Goal: Information Seeking & Learning: Learn about a topic

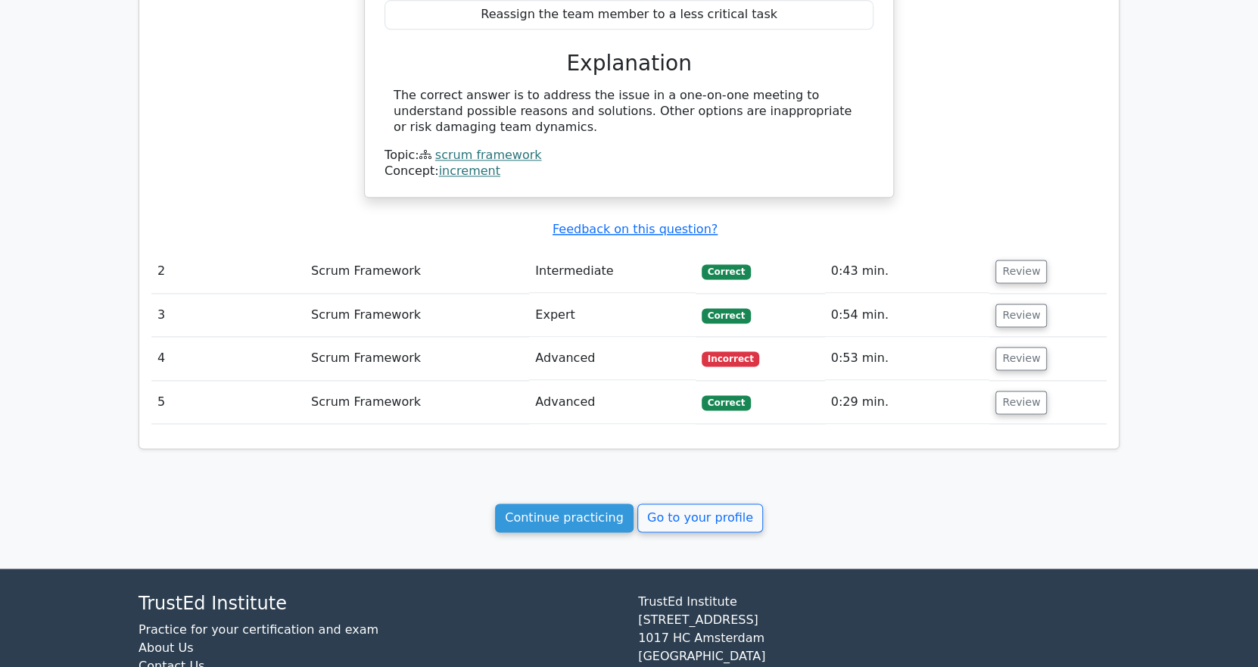
scroll to position [1225, 0]
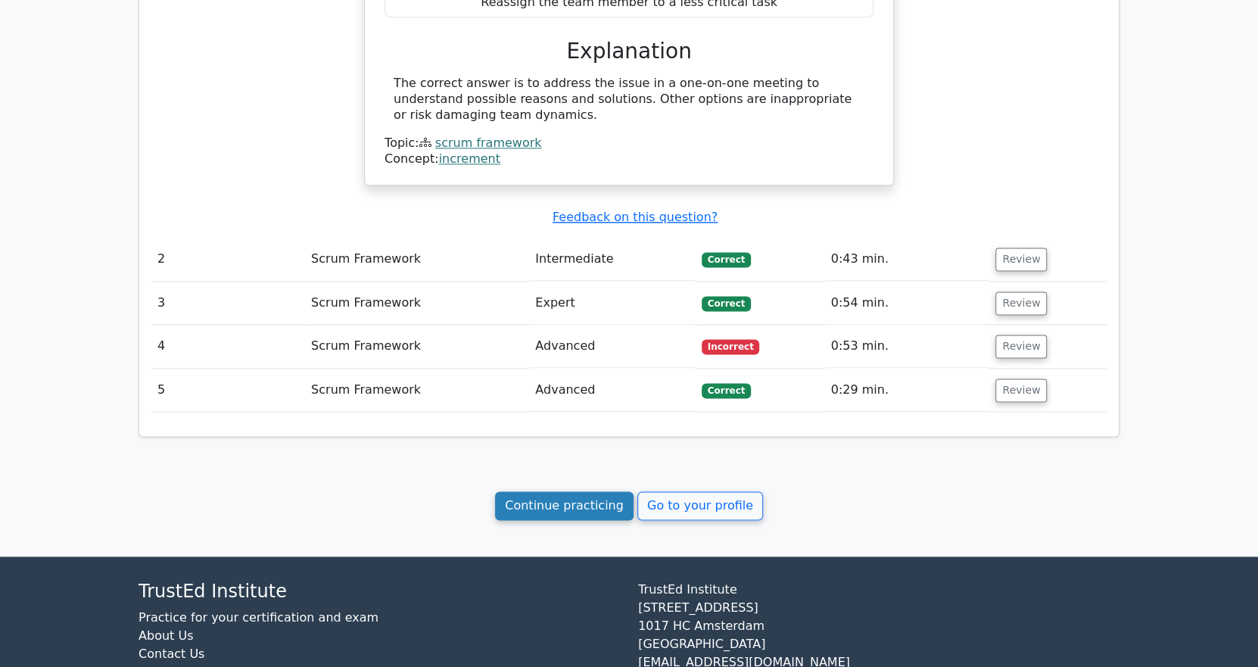
click at [581, 491] on link "Continue practicing" at bounding box center [564, 505] width 139 height 29
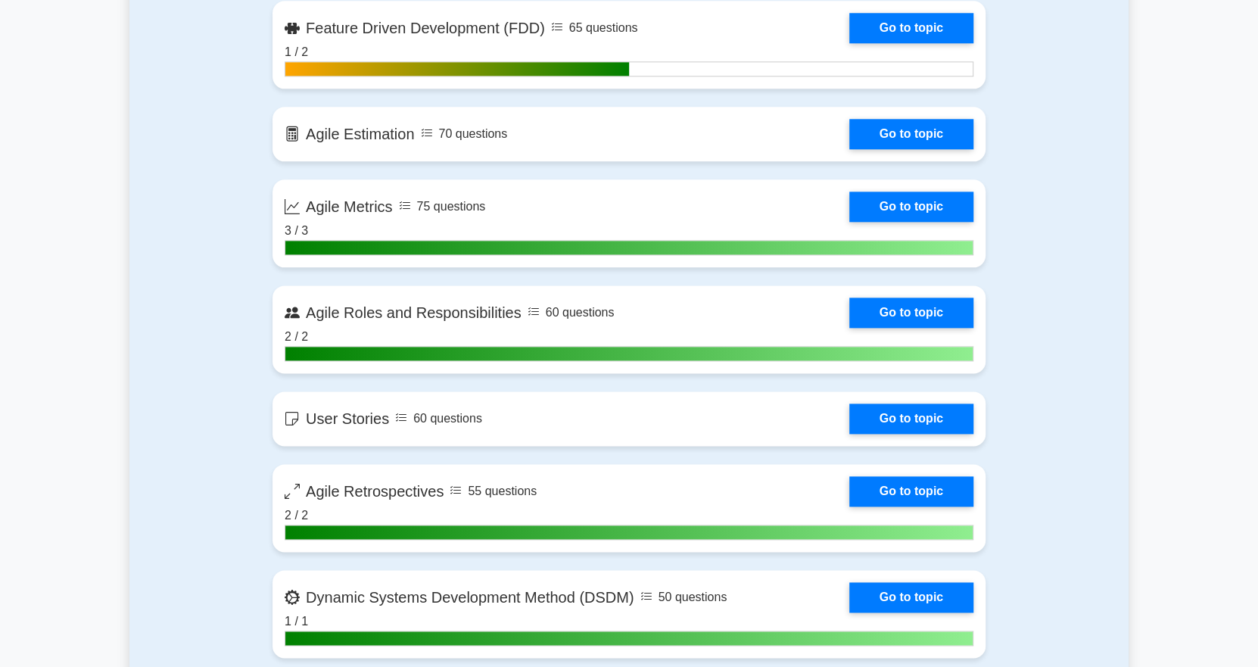
scroll to position [1162, 0]
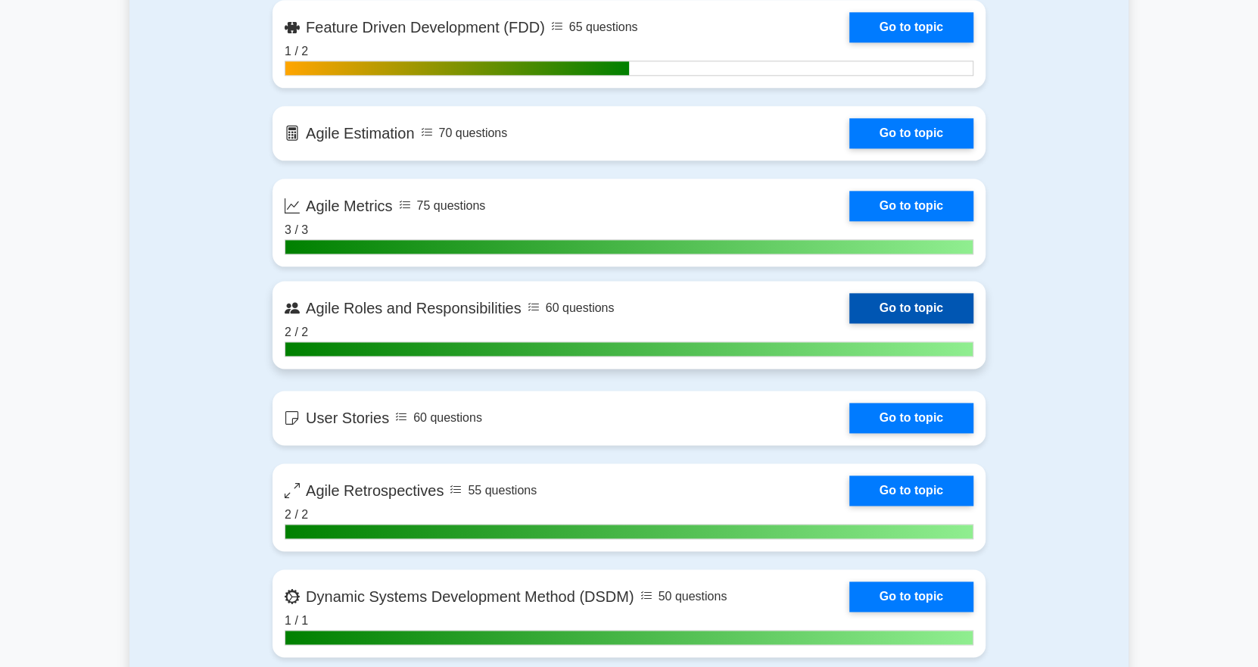
click at [891, 307] on link "Go to topic" at bounding box center [911, 308] width 124 height 30
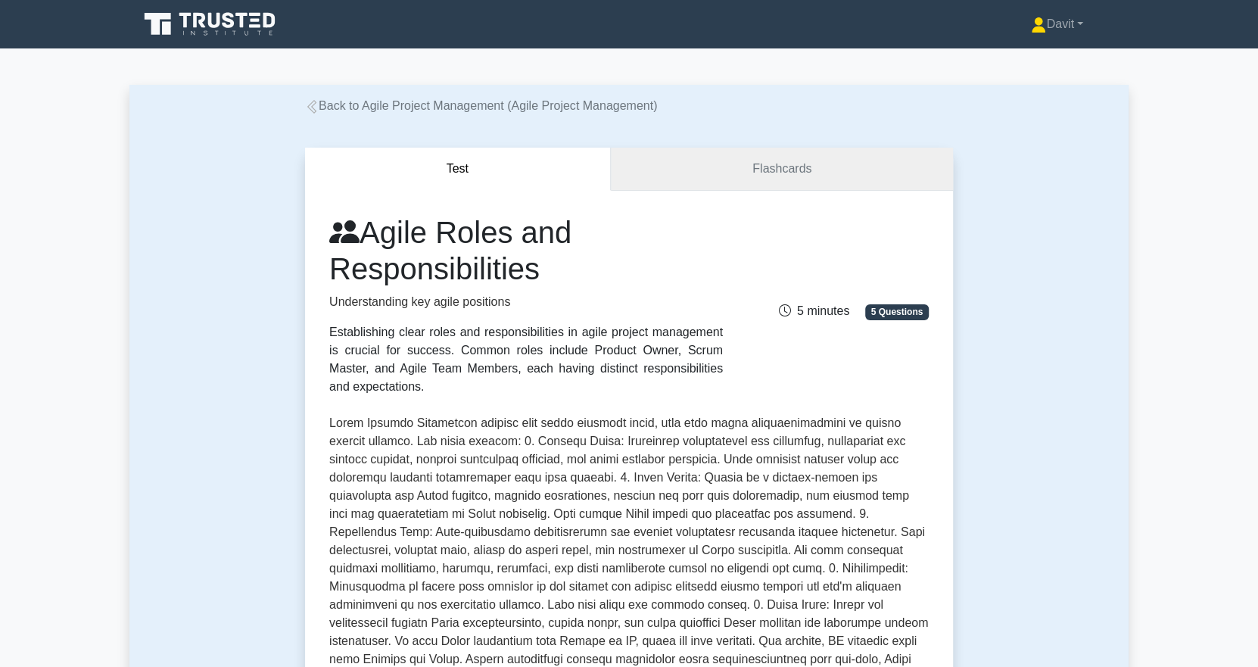
click at [739, 164] on link "Flashcards" at bounding box center [782, 169] width 342 height 43
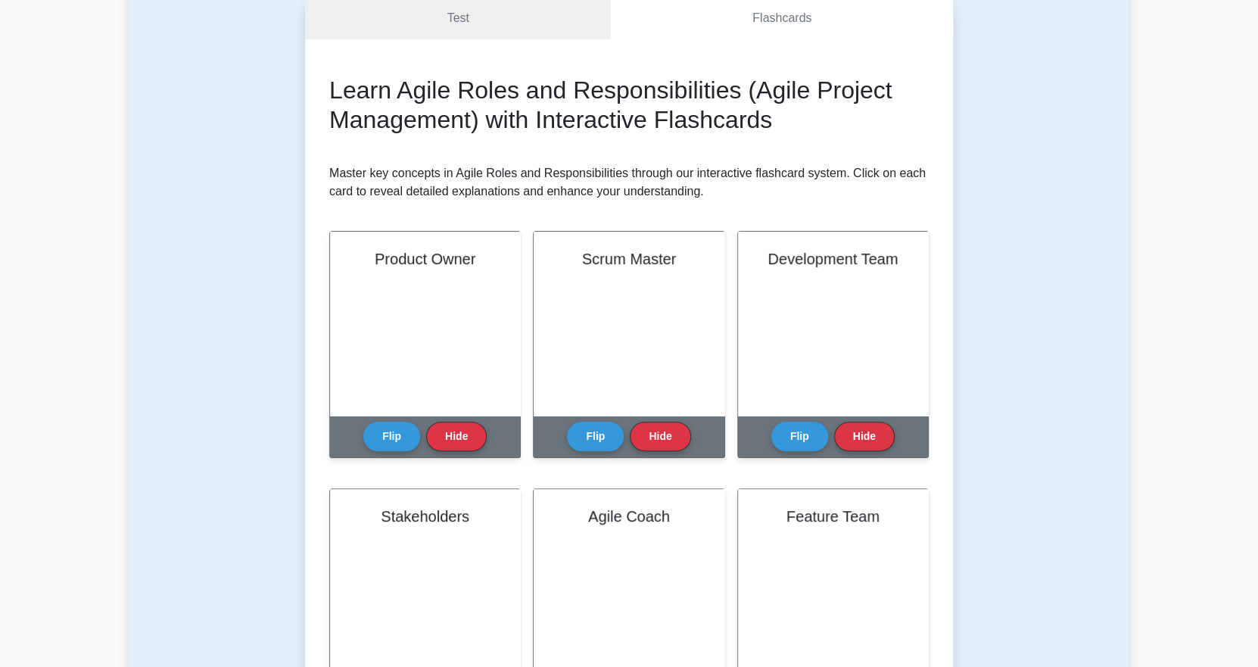
scroll to position [152, 0]
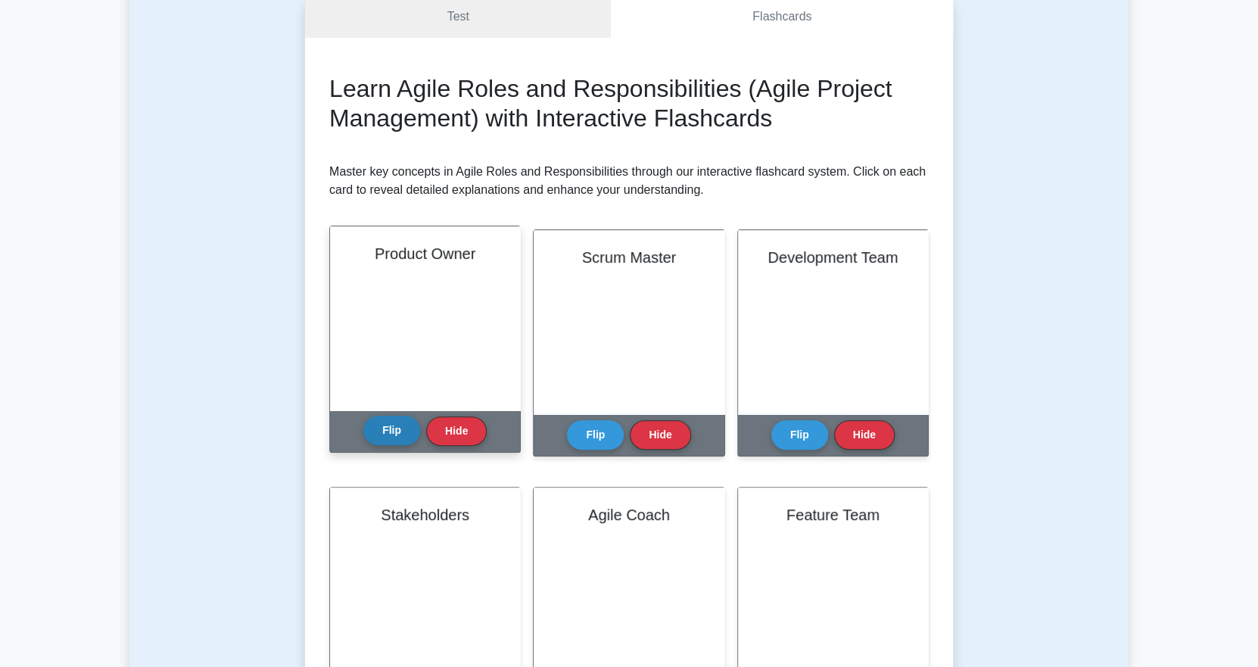
click at [389, 428] on button "Flip" at bounding box center [391, 431] width 57 height 30
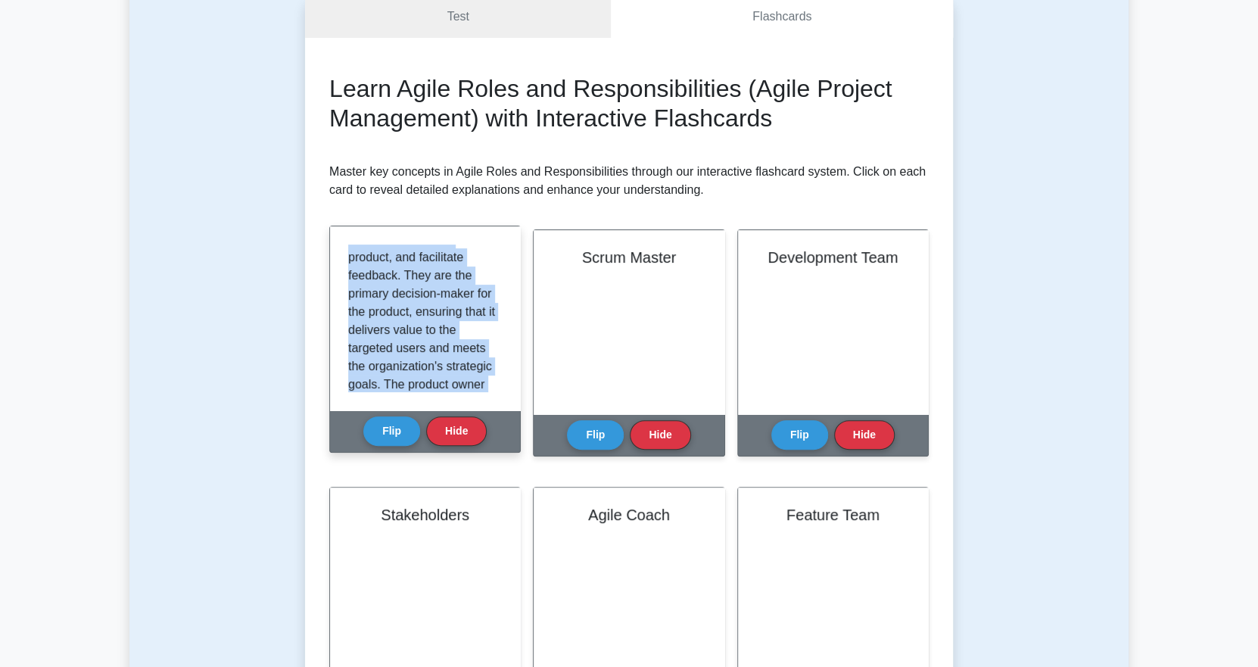
scroll to position [445, 0]
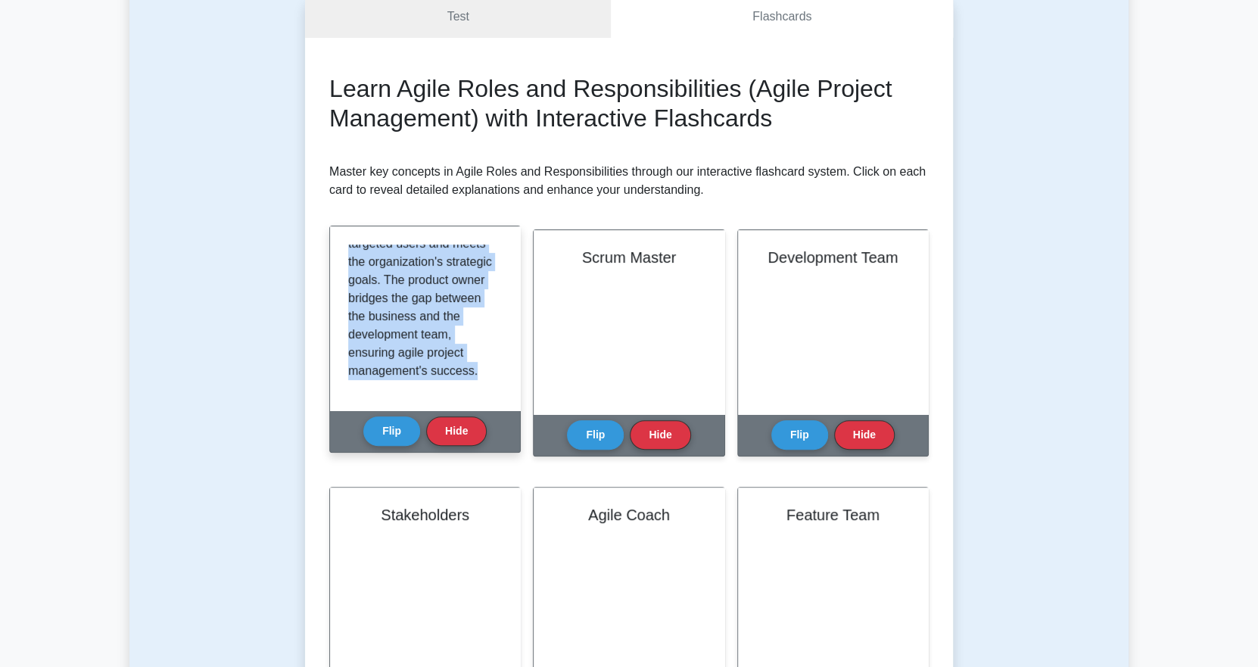
drag, startPoint x: 349, startPoint y: 253, endPoint x: 474, endPoint y: 388, distance: 183.7
click at [474, 388] on div "The Product Owner (PO) is the key stakeholder representing the customer and the…" at bounding box center [425, 318] width 154 height 148
copy p "The Product Owner (PO) is the key stakeholder representing the customer and the…"
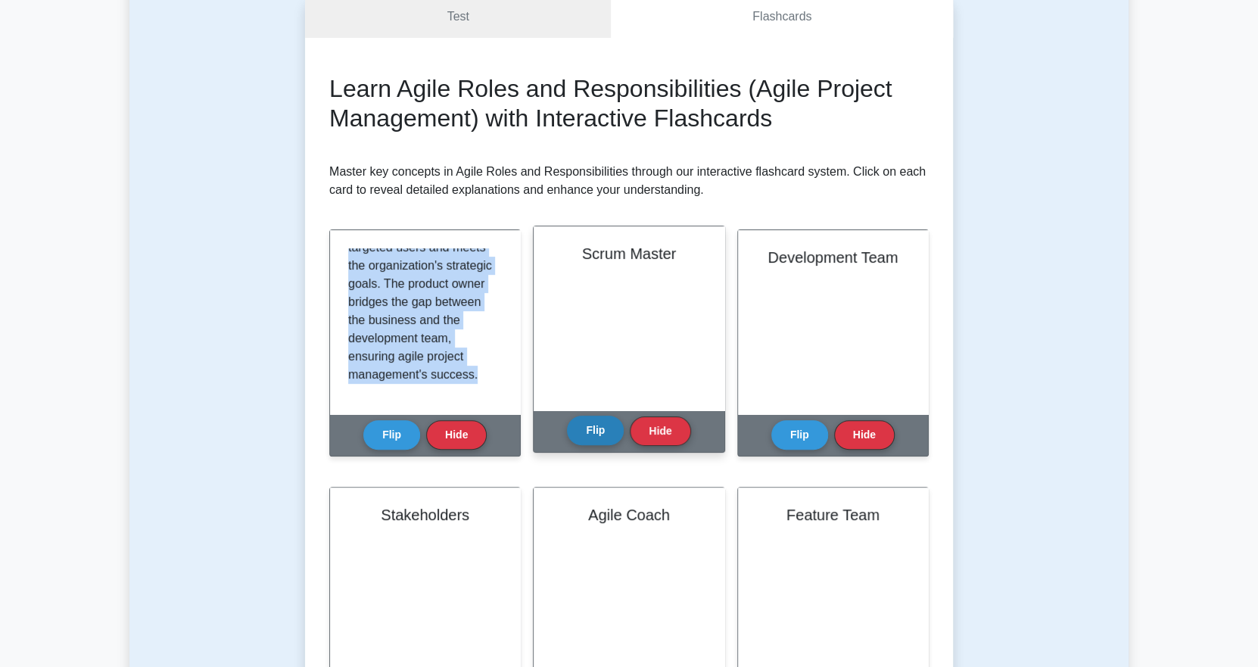
click at [593, 429] on button "Flip" at bounding box center [595, 431] width 57 height 30
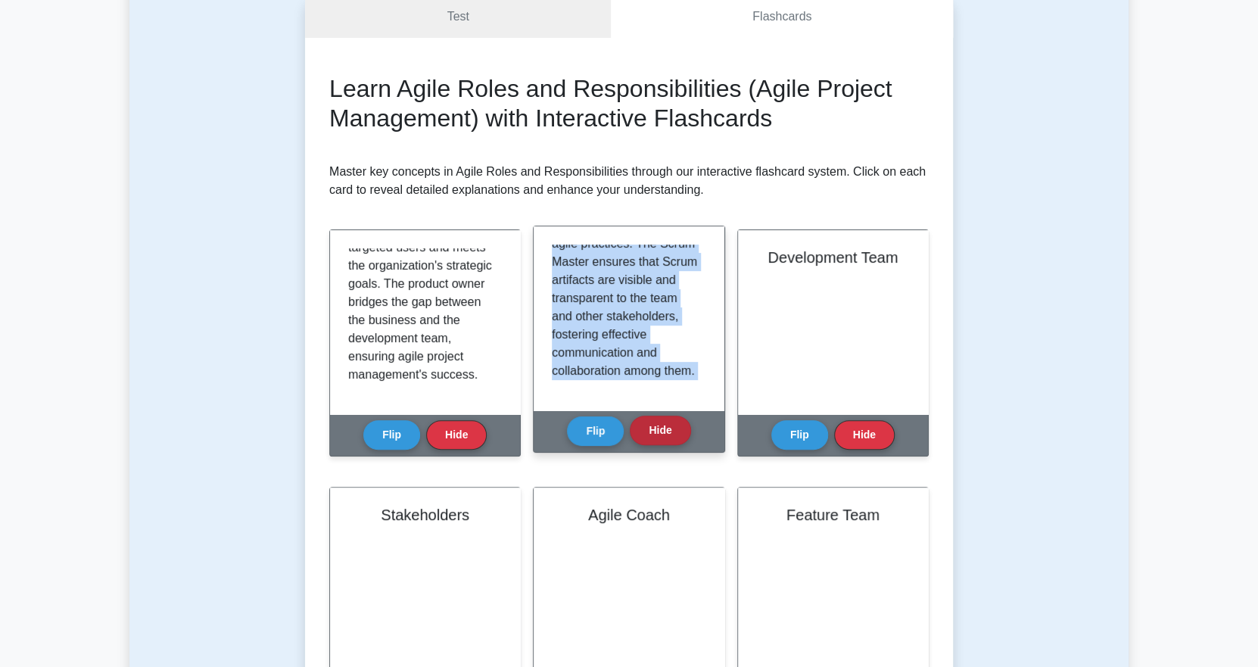
drag, startPoint x: 552, startPoint y: 251, endPoint x: 658, endPoint y: 426, distance: 205.5
click at [658, 426] on div "Scrum Master Flip Hide" at bounding box center [628, 339] width 191 height 227
copy div "The Scrum Master is a servant-leader who guides, supports, and facilitates the …"
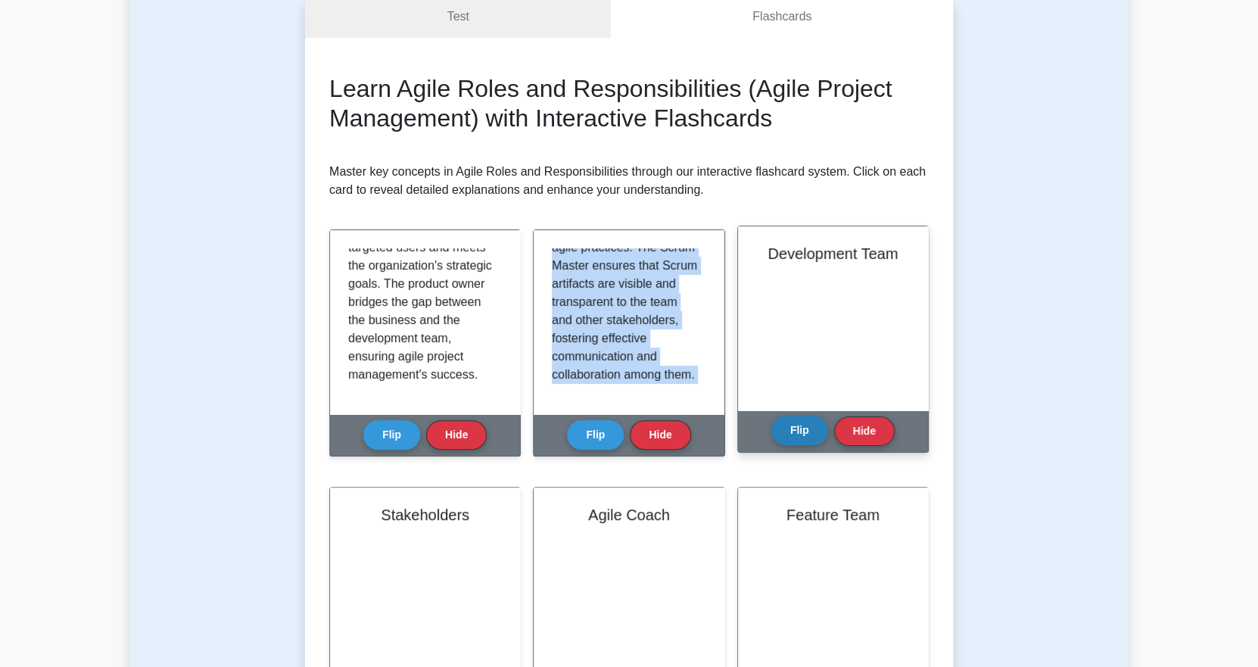
click at [791, 429] on button "Flip" at bounding box center [799, 431] width 57 height 30
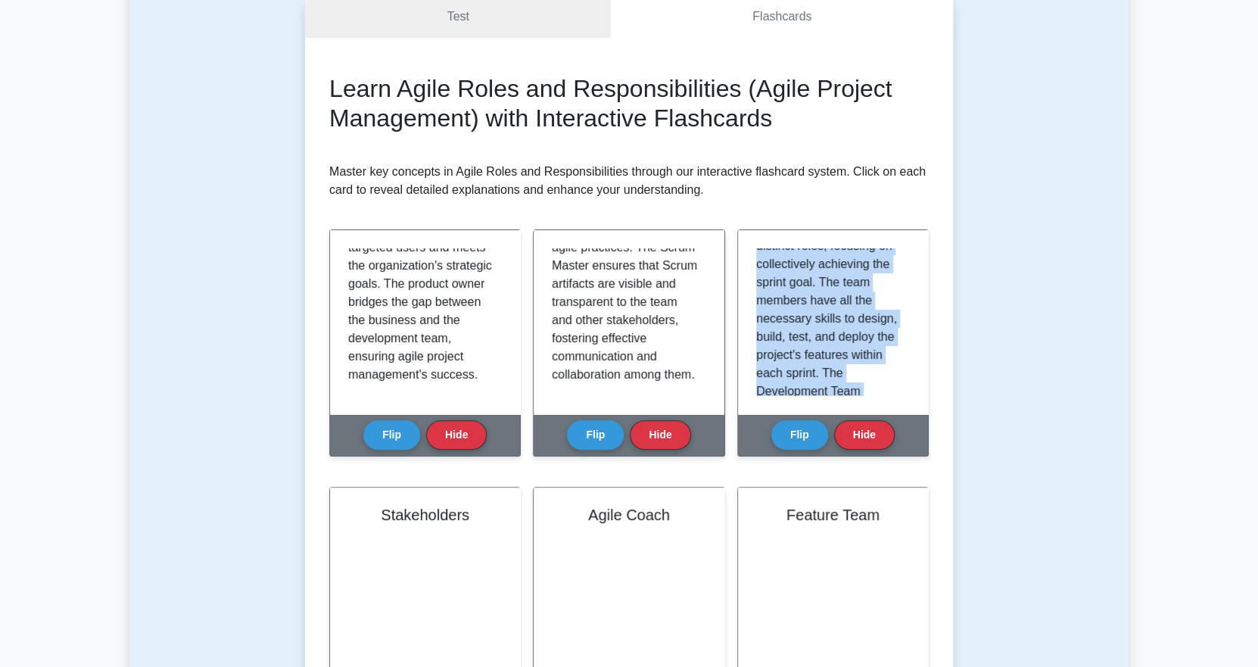
scroll to position [409, 0]
drag, startPoint x: 756, startPoint y: 253, endPoint x: 824, endPoint y: 467, distance: 224.8
click at [824, 467] on div "Development Team Flip Hide" at bounding box center [832, 351] width 191 height 245
copy div "The Development Team comprises cross-functional professionals who are responsib…"
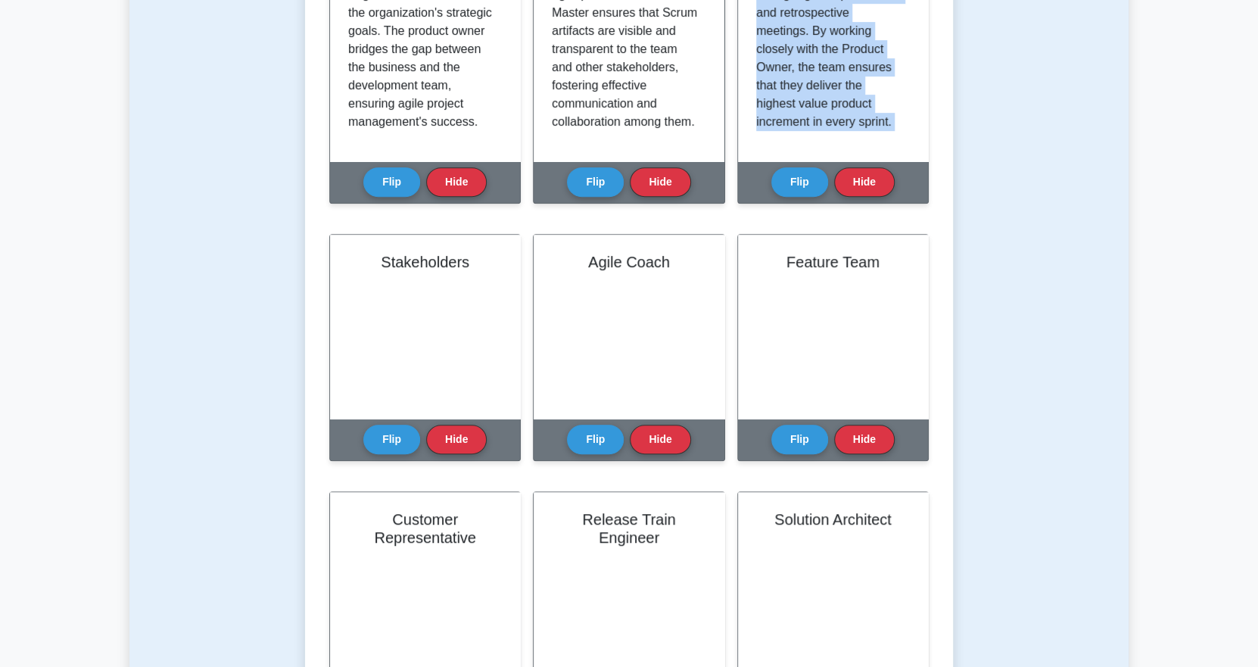
scroll to position [406, 0]
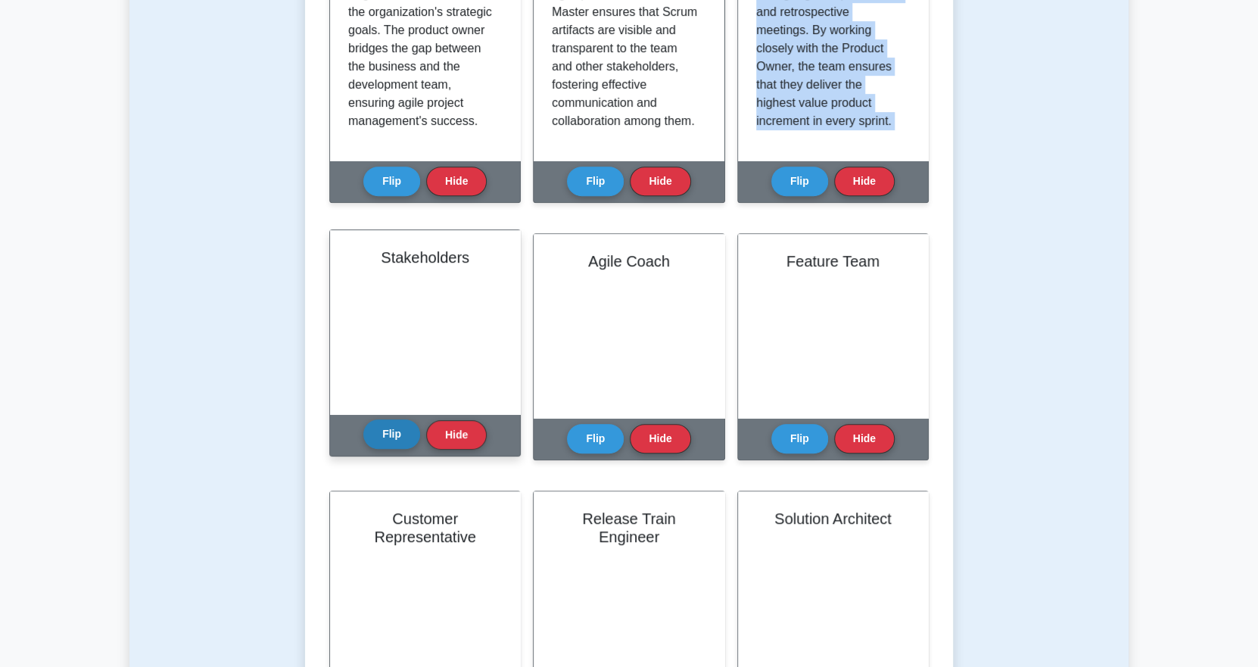
click at [388, 437] on button "Flip" at bounding box center [391, 434] width 57 height 30
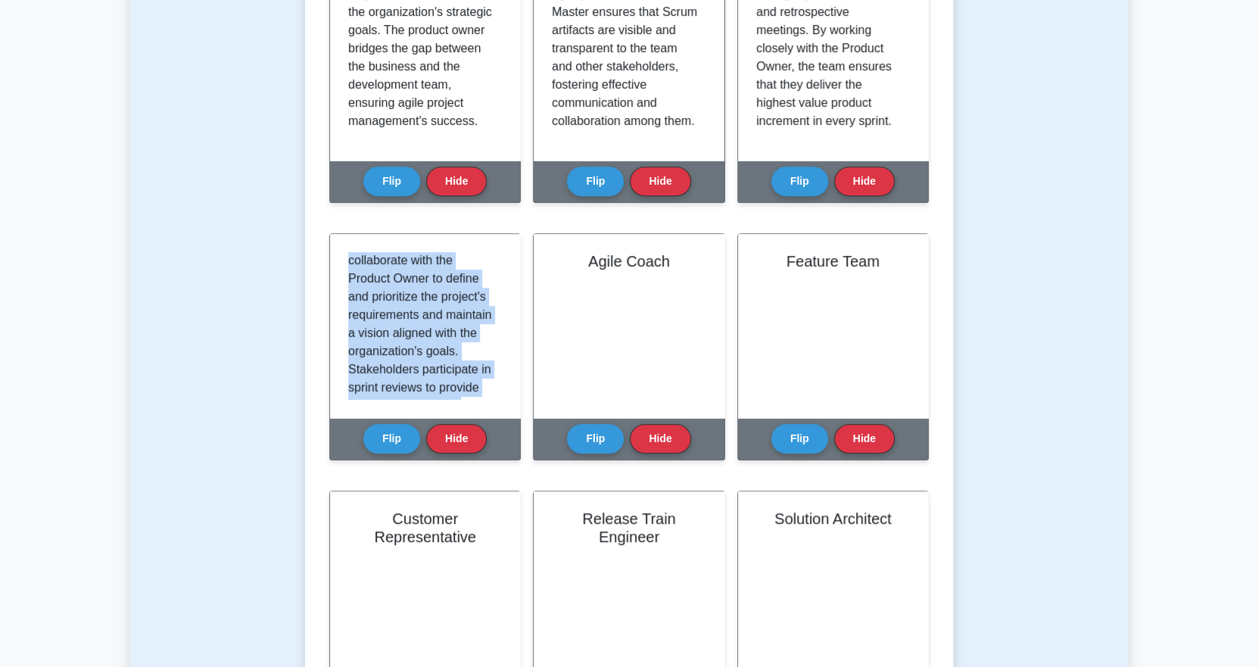
scroll to position [481, 0]
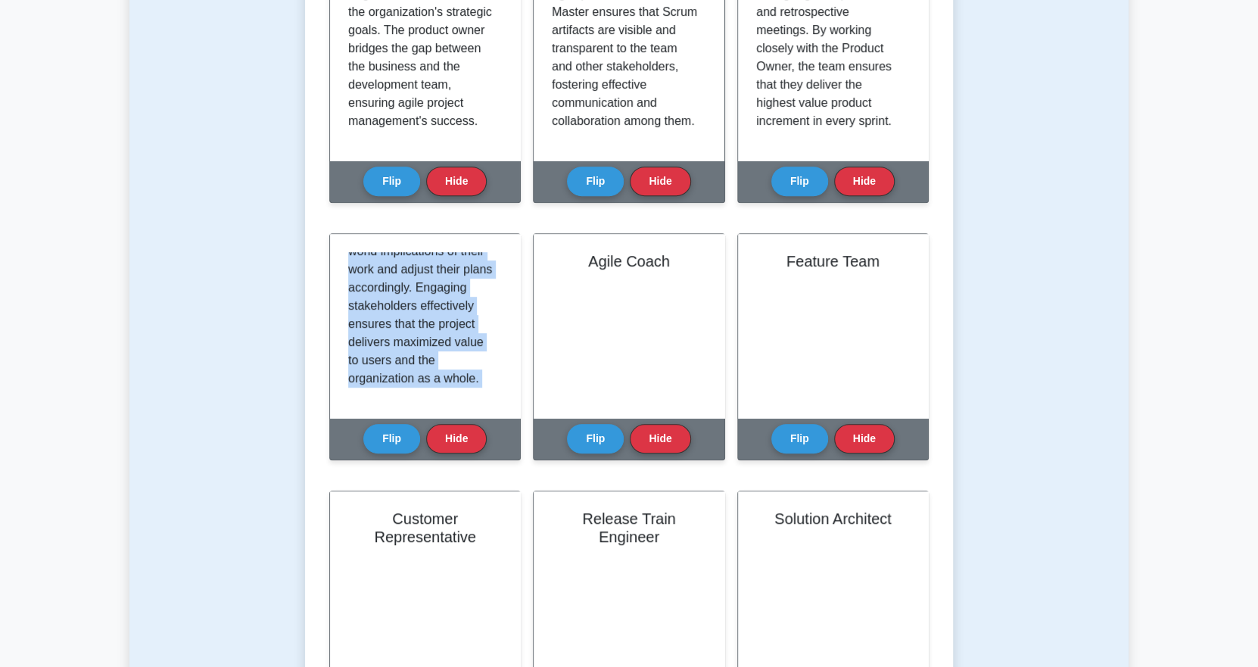
drag, startPoint x: 348, startPoint y: 256, endPoint x: 472, endPoint y: 462, distance: 241.0
click at [472, 462] on div "Stakeholders Flip Hide" at bounding box center [424, 355] width 191 height 245
copy div "Stakeholders are individuals or groups impacted by or interested in the project…"
click at [597, 437] on button "Flip" at bounding box center [595, 434] width 57 height 30
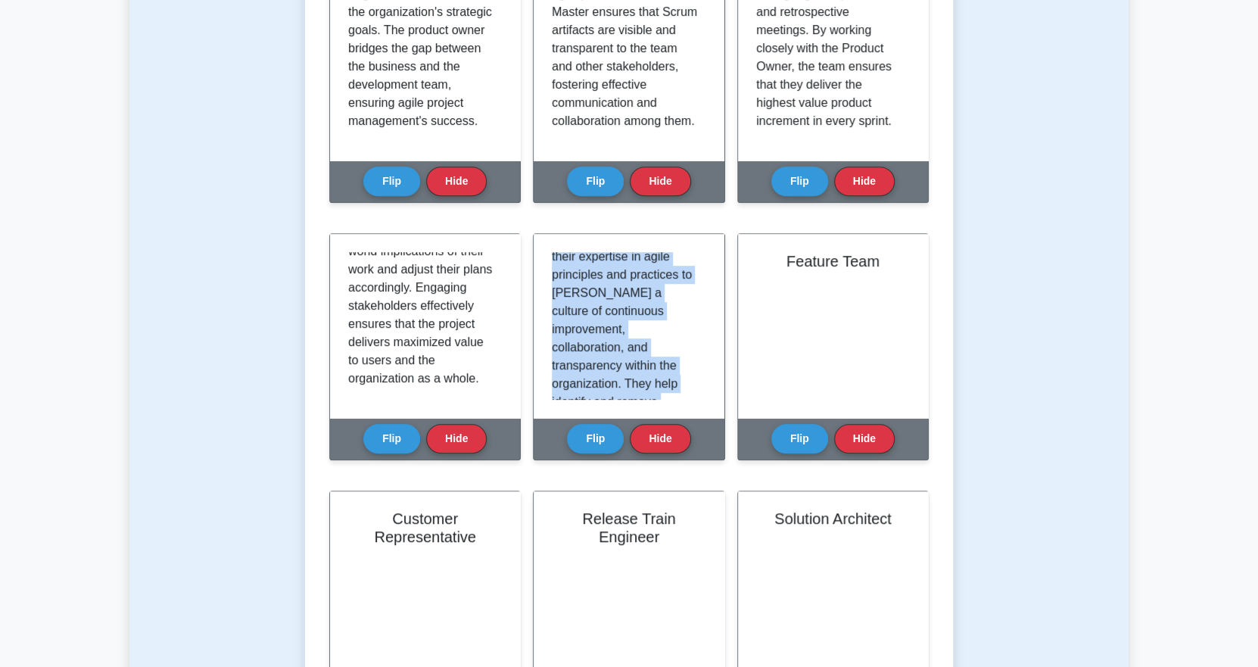
scroll to position [536, 0]
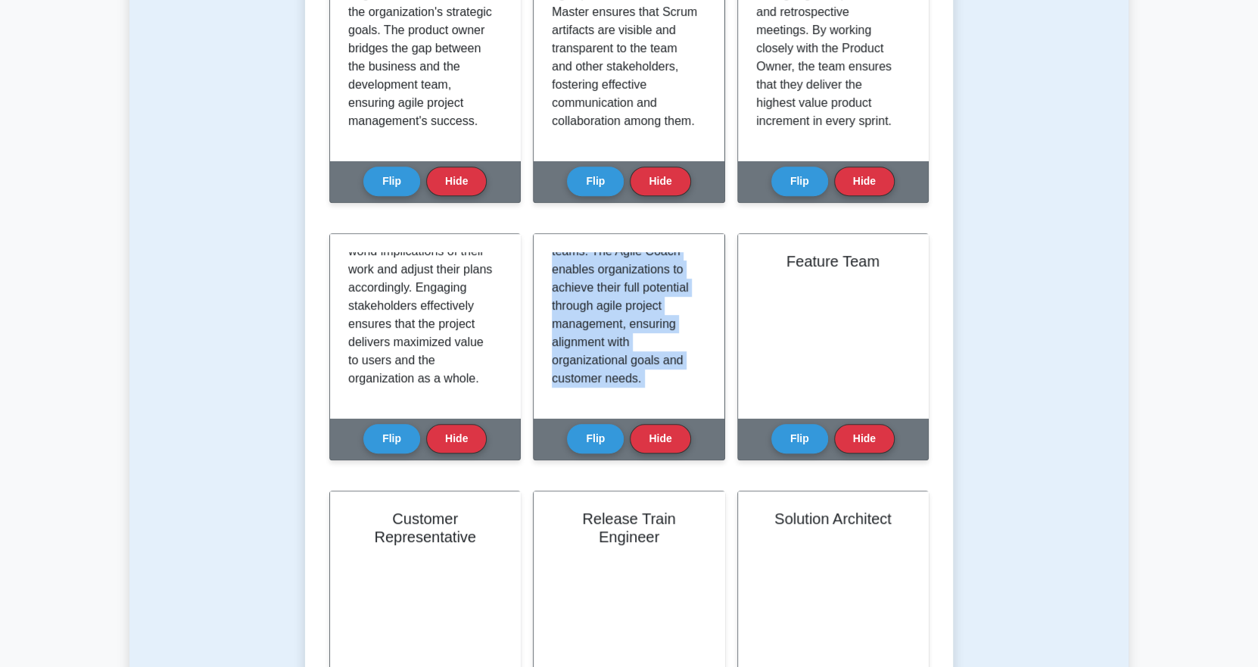
drag, startPoint x: 553, startPoint y: 256, endPoint x: 633, endPoint y: 469, distance: 228.0
click at [633, 469] on div "Agile Coach Flip Hide" at bounding box center [628, 355] width 191 height 245
copy div "The Agile Coach is an experienced professional who helps organizations adopt ag…"
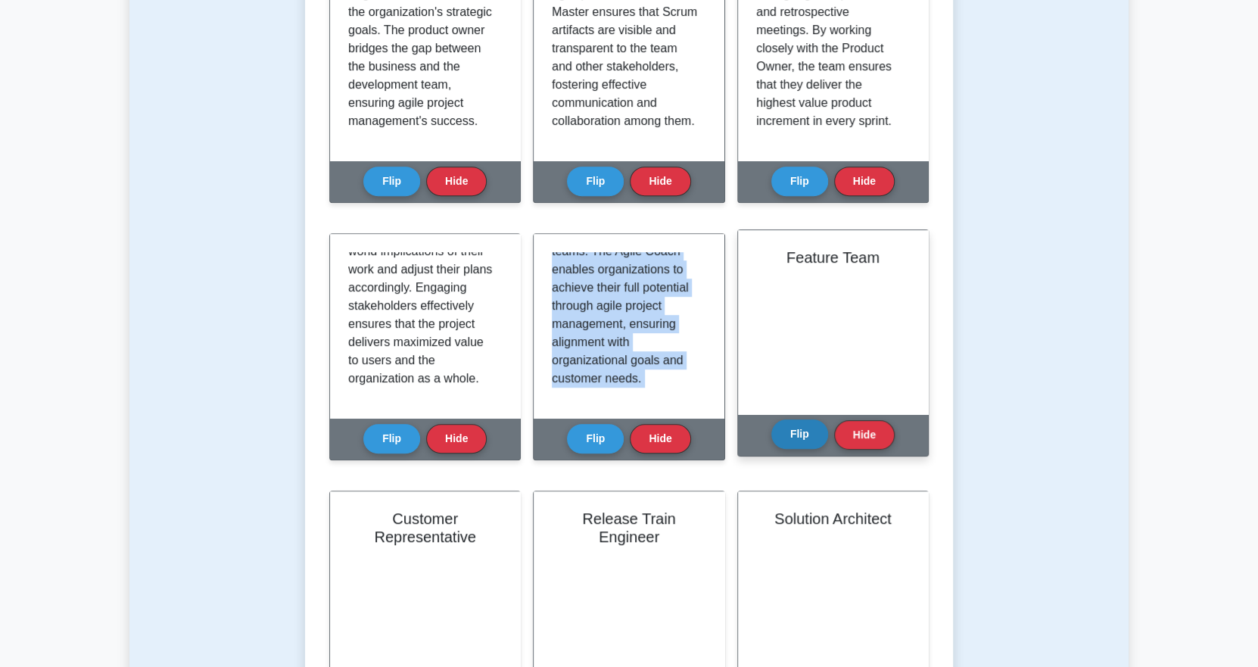
click at [792, 430] on button "Flip" at bounding box center [799, 434] width 57 height 30
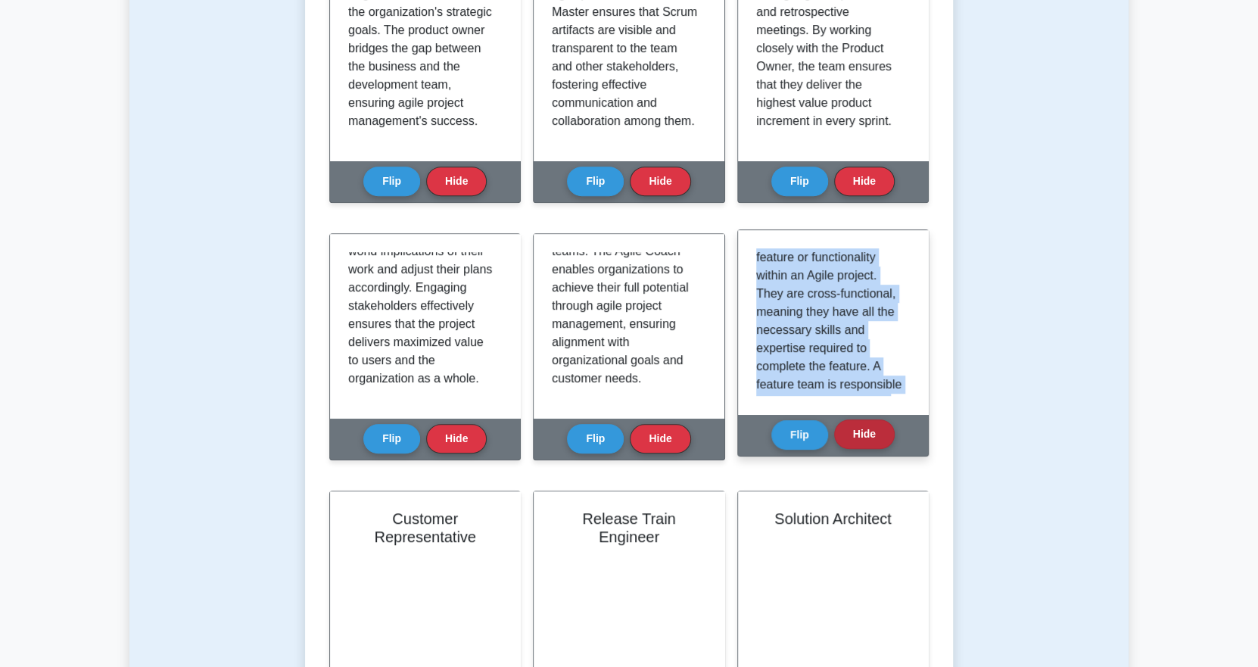
scroll to position [427, 0]
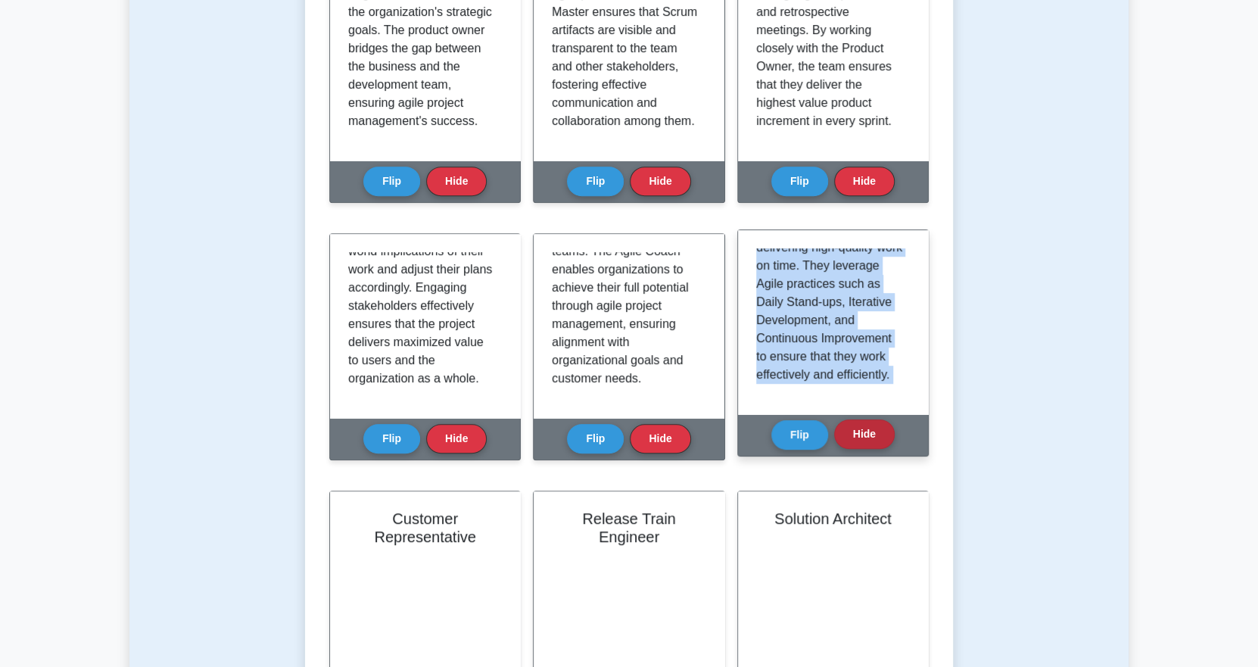
drag, startPoint x: 757, startPoint y: 261, endPoint x: 851, endPoint y: 434, distance: 196.4
click at [851, 434] on div "Feature Team Flip Hide" at bounding box center [832, 342] width 191 height 227
copy div "A Feature Team is a small group of individuals responsible for the development,…"
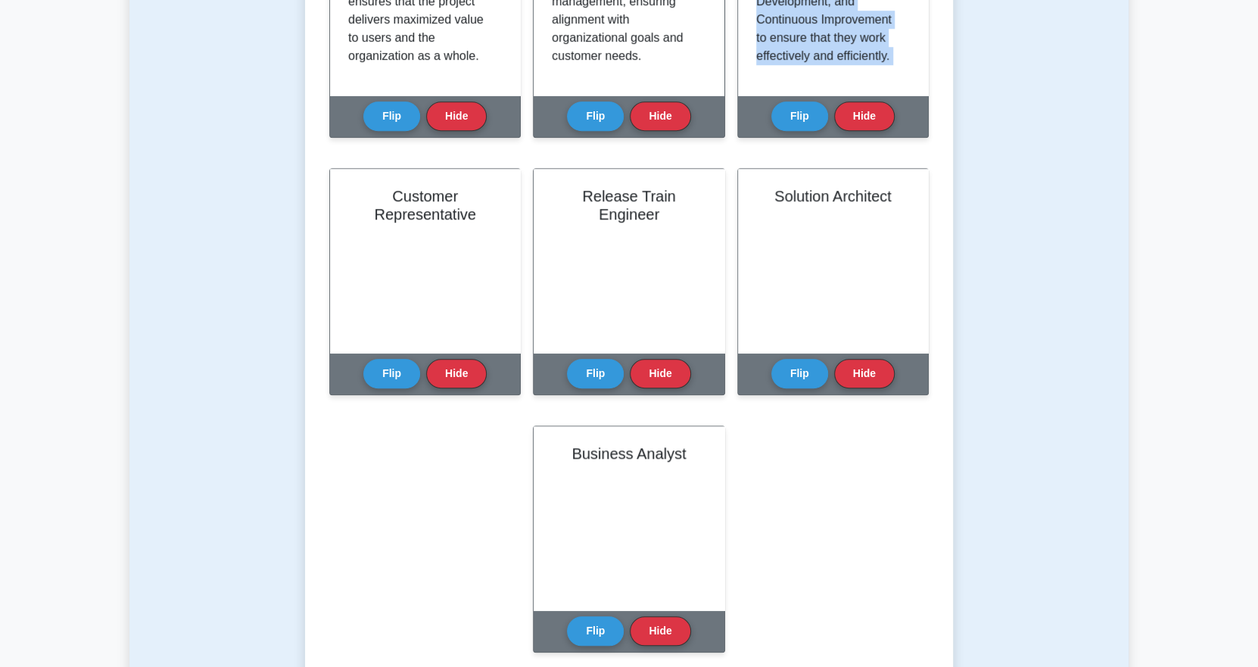
scroll to position [733, 0]
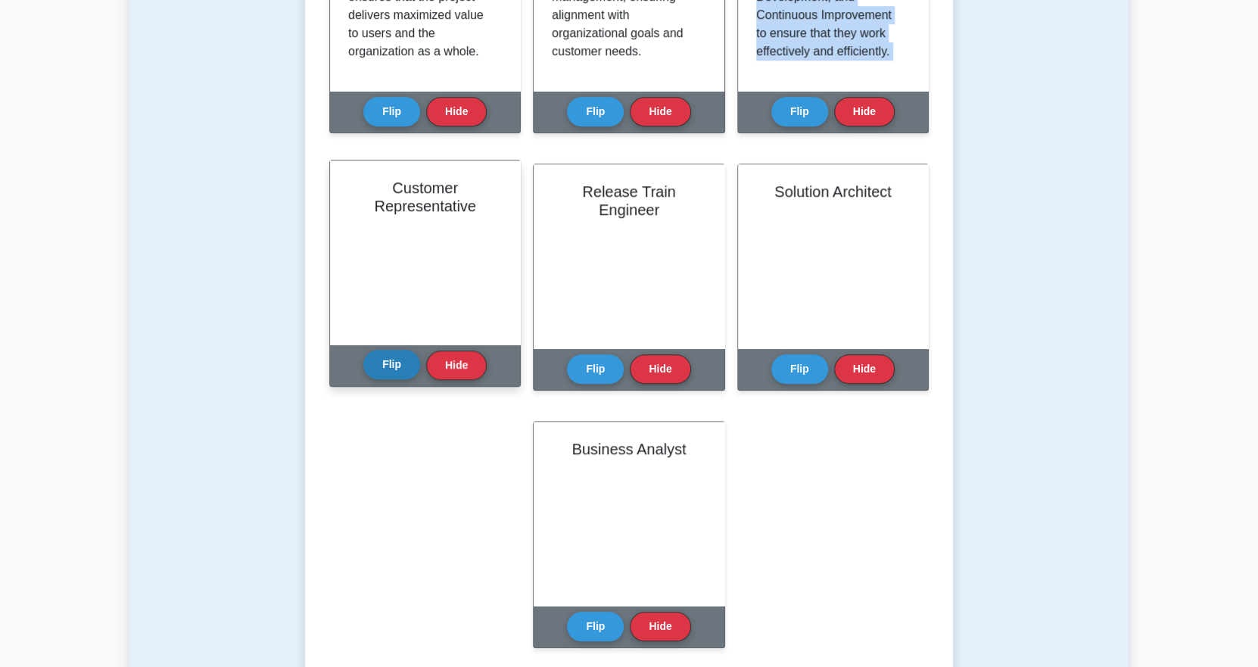
click at [391, 370] on button "Flip" at bounding box center [391, 365] width 57 height 30
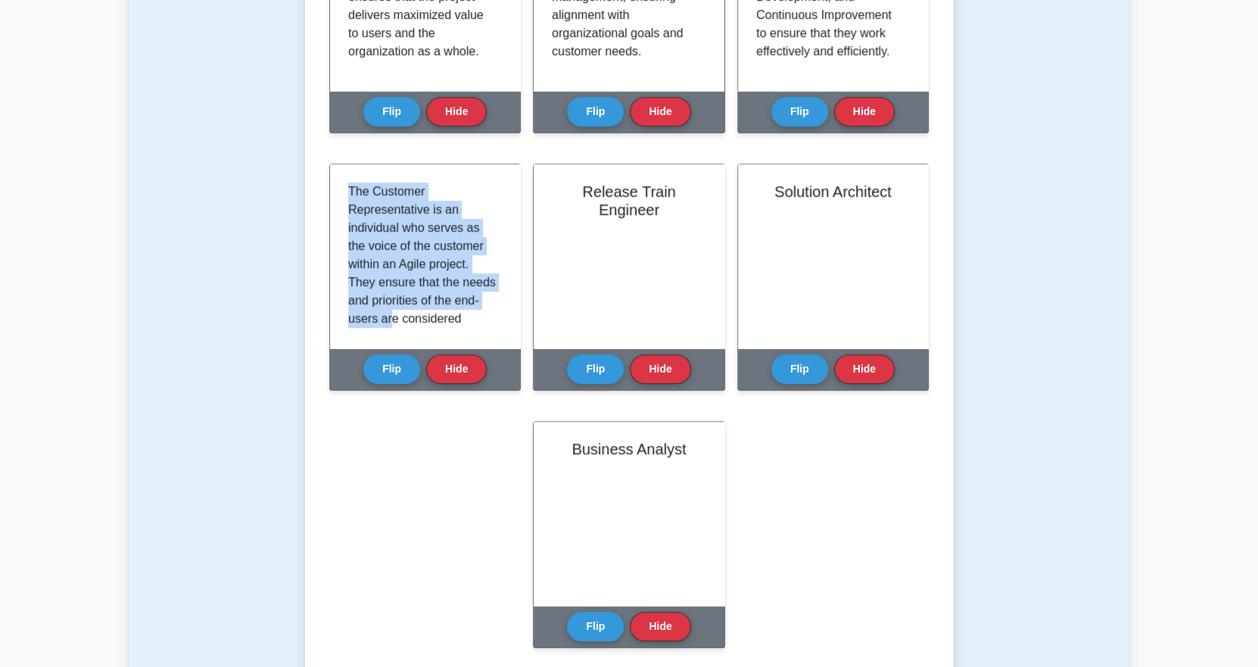
scroll to position [372, 0]
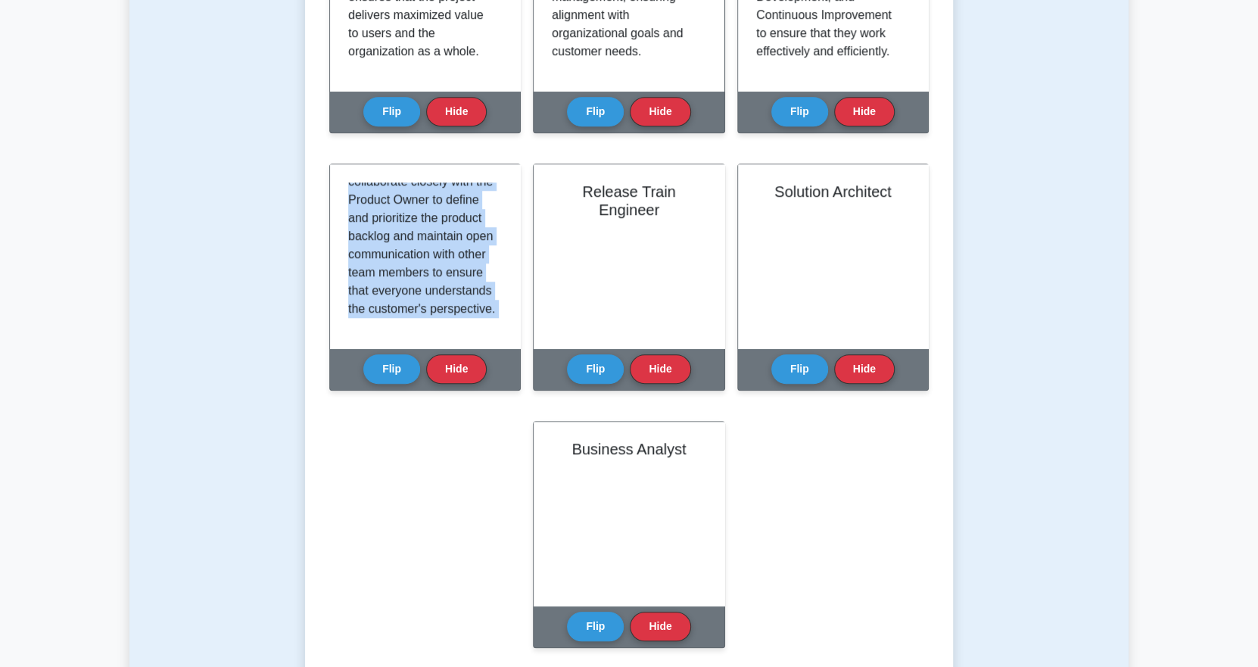
drag, startPoint x: 347, startPoint y: 186, endPoint x: 417, endPoint y: 442, distance: 265.1
click at [417, 442] on div "Learn Agile Roles and Responsibilities (Agile Project Management) with Interact…" at bounding box center [628, 80] width 599 height 1172
copy div "The Customer Representative is an individual who serves as the voice of the cus…"
click at [587, 363] on button "Flip" at bounding box center [595, 365] width 57 height 30
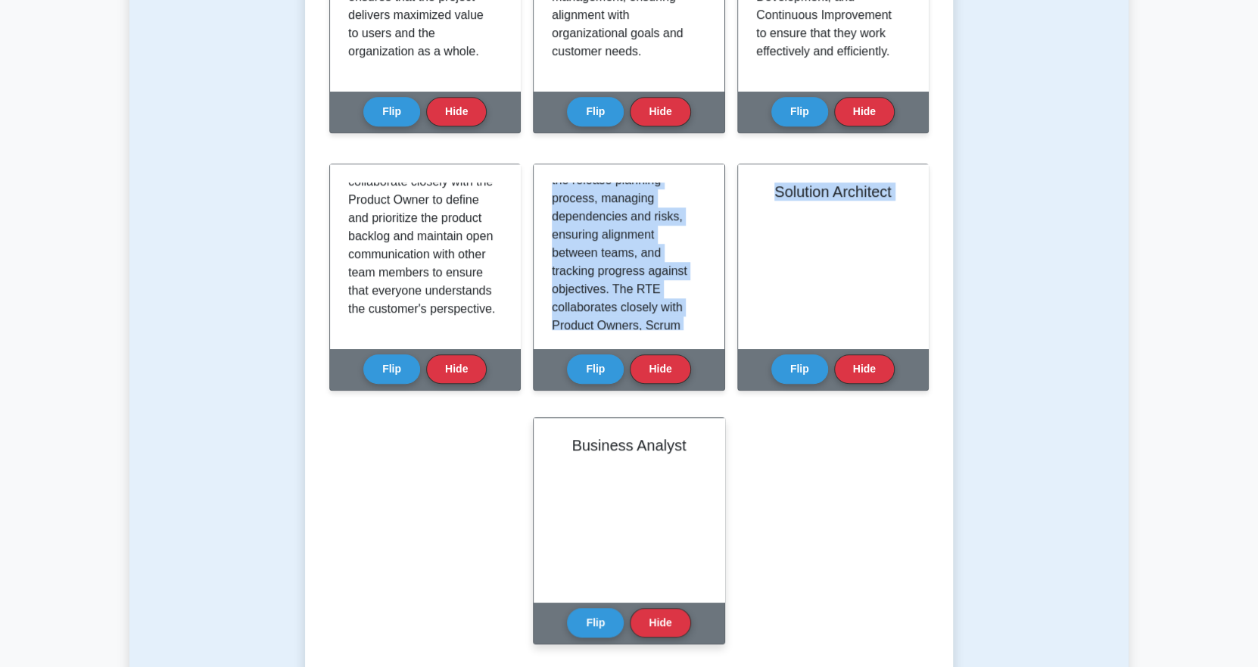
scroll to position [409, 0]
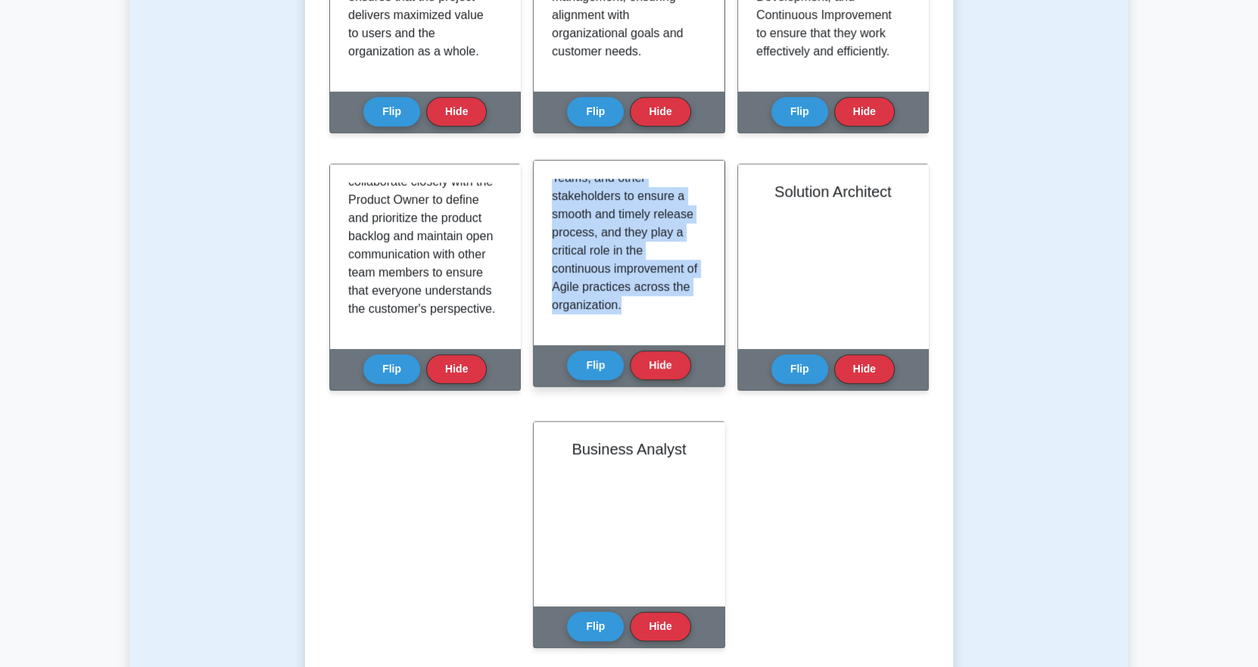
drag, startPoint x: 553, startPoint y: 186, endPoint x: 671, endPoint y: 307, distance: 168.6
click at [671, 307] on p "The Release Train Engineer (RTE) is a leadership role within the Scaled Agile F…" at bounding box center [626, 50] width 148 height 527
copy p "The Release Train Engineer (RTE) is a leadership role within the Scaled Agile F…"
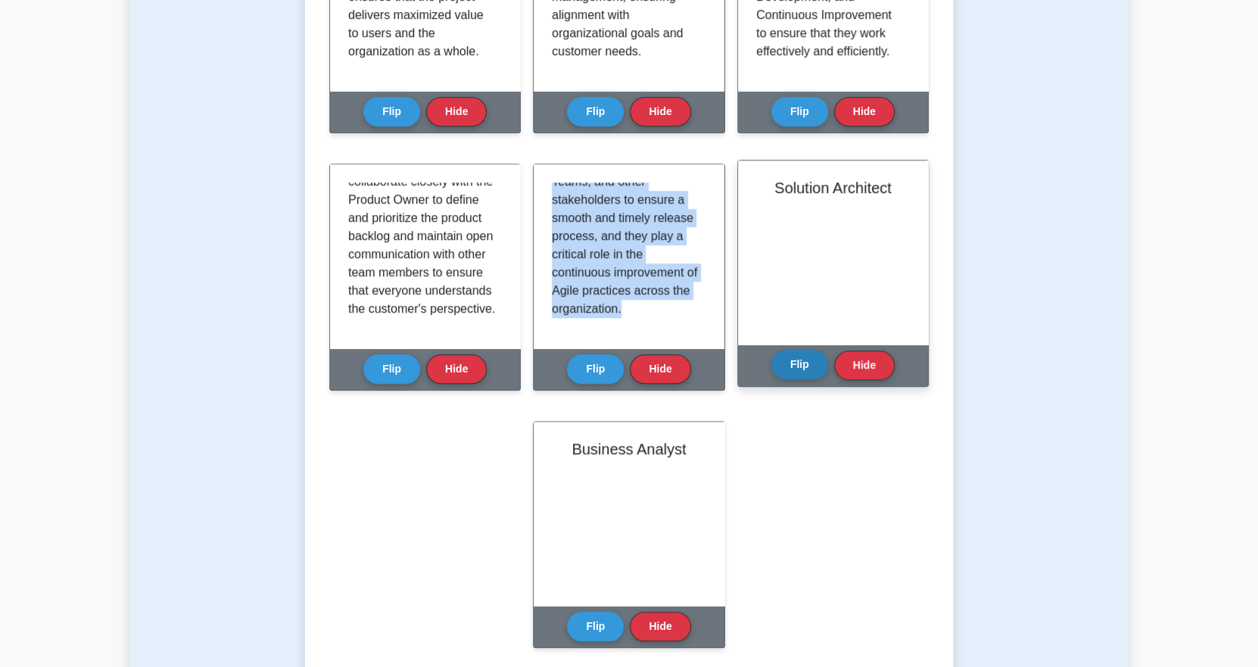
click at [784, 371] on button "Flip" at bounding box center [799, 365] width 57 height 30
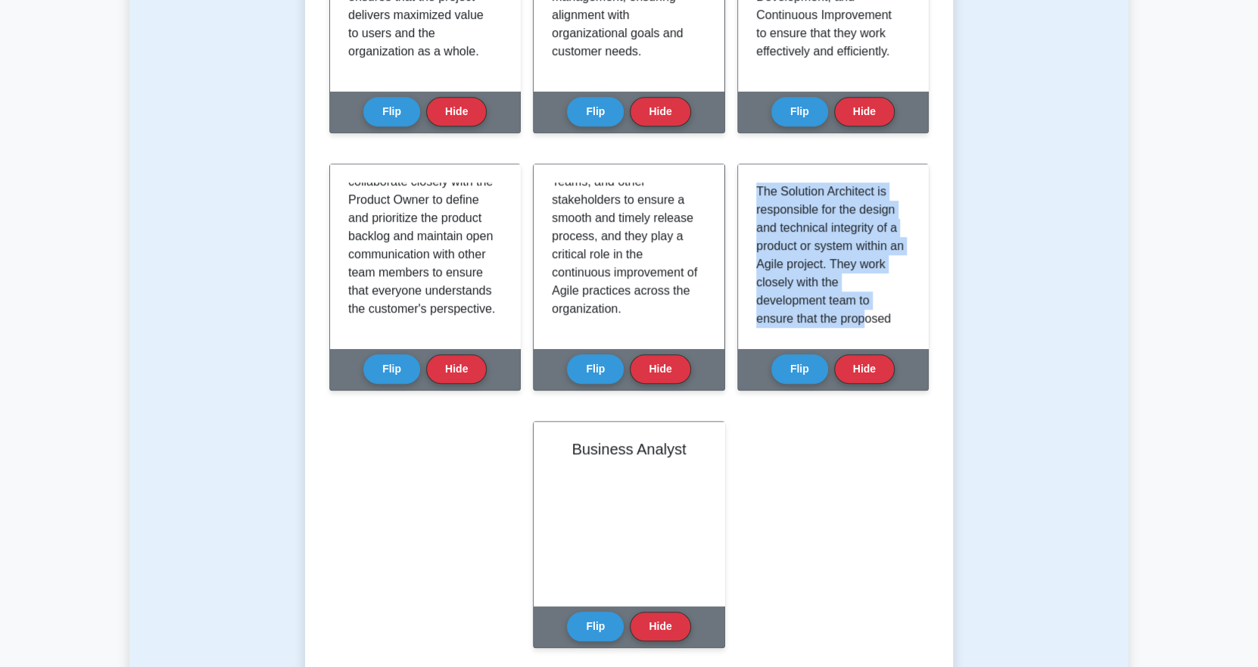
scroll to position [427, 0]
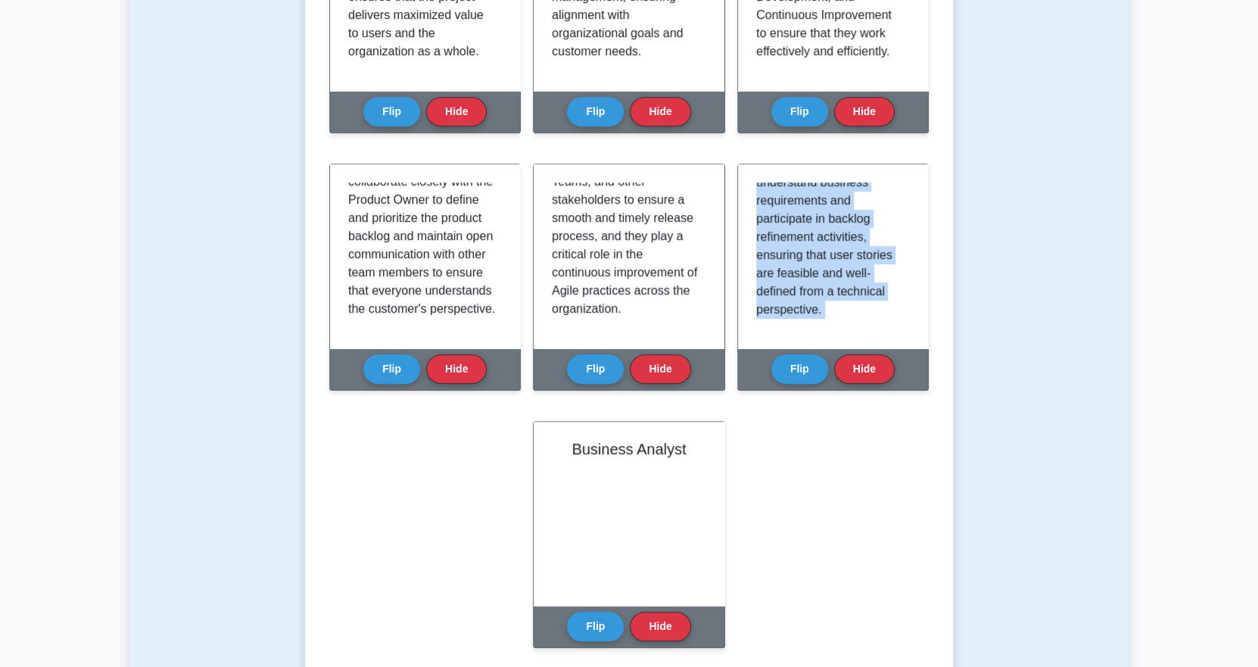
drag, startPoint x: 756, startPoint y: 189, endPoint x: 876, endPoint y: 390, distance: 233.5
click at [876, 390] on div "Solution Architect Flip Hide" at bounding box center [832, 285] width 191 height 245
copy div "The Solution Architect is responsible for the design and technical integrity of…"
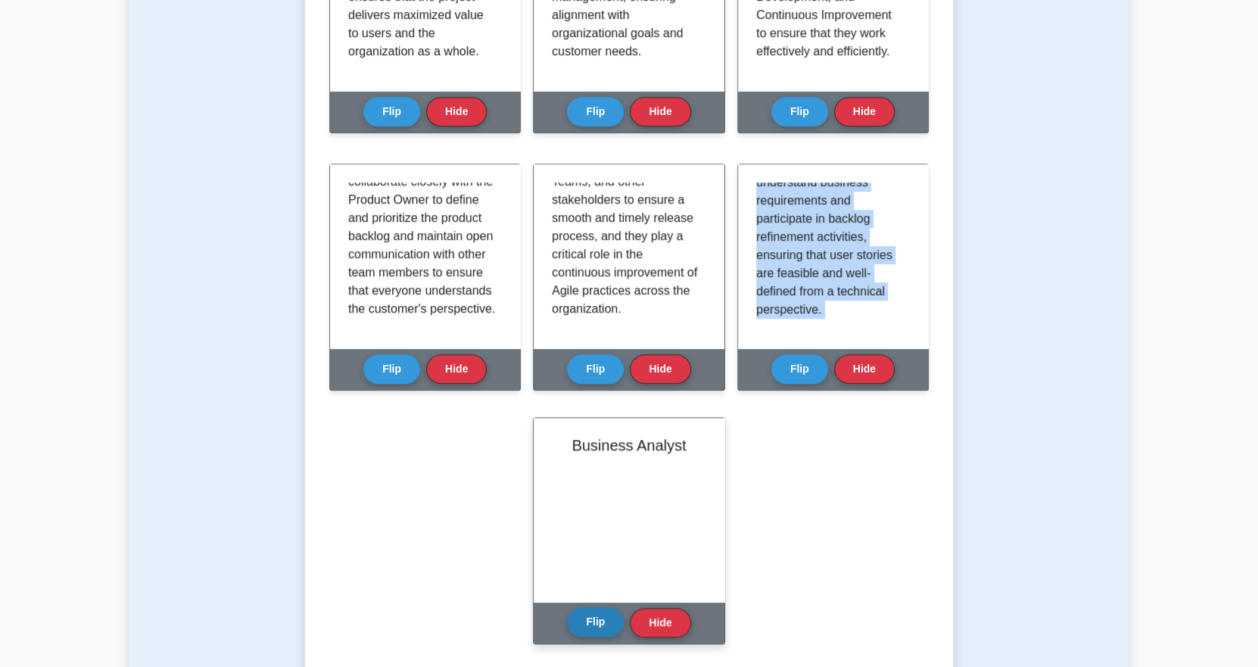
click at [586, 624] on button "Flip" at bounding box center [595, 622] width 57 height 30
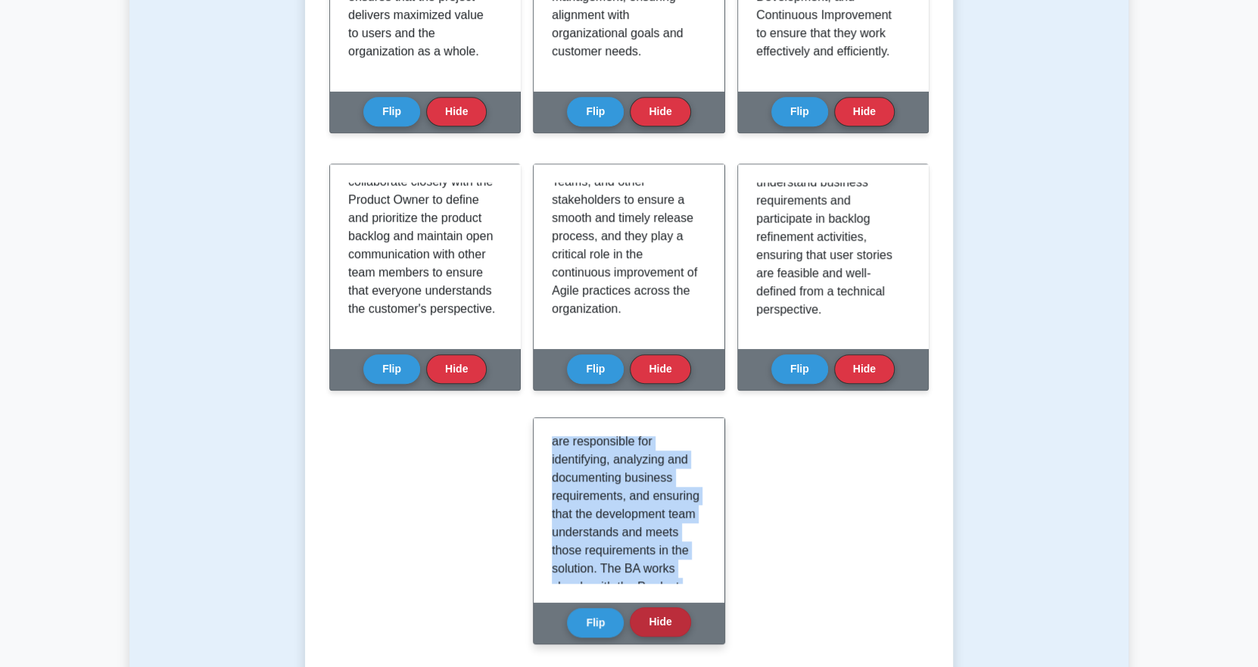
scroll to position [536, 0]
drag, startPoint x: 553, startPoint y: 444, endPoint x: 655, endPoint y: 626, distance: 209.5
click at [655, 626] on div "Business Analyst Flip Hide" at bounding box center [628, 530] width 191 height 227
copy div "The Business Analyst (BA) plays a crucial role in Agile projects by providing t…"
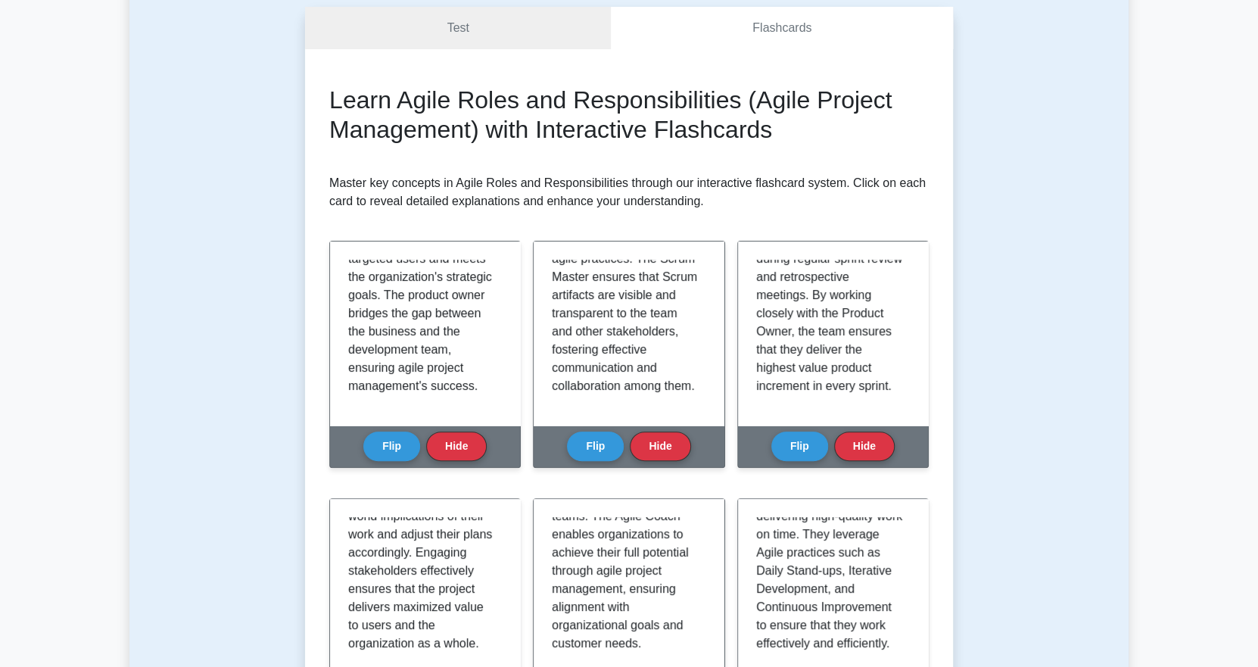
scroll to position [0, 0]
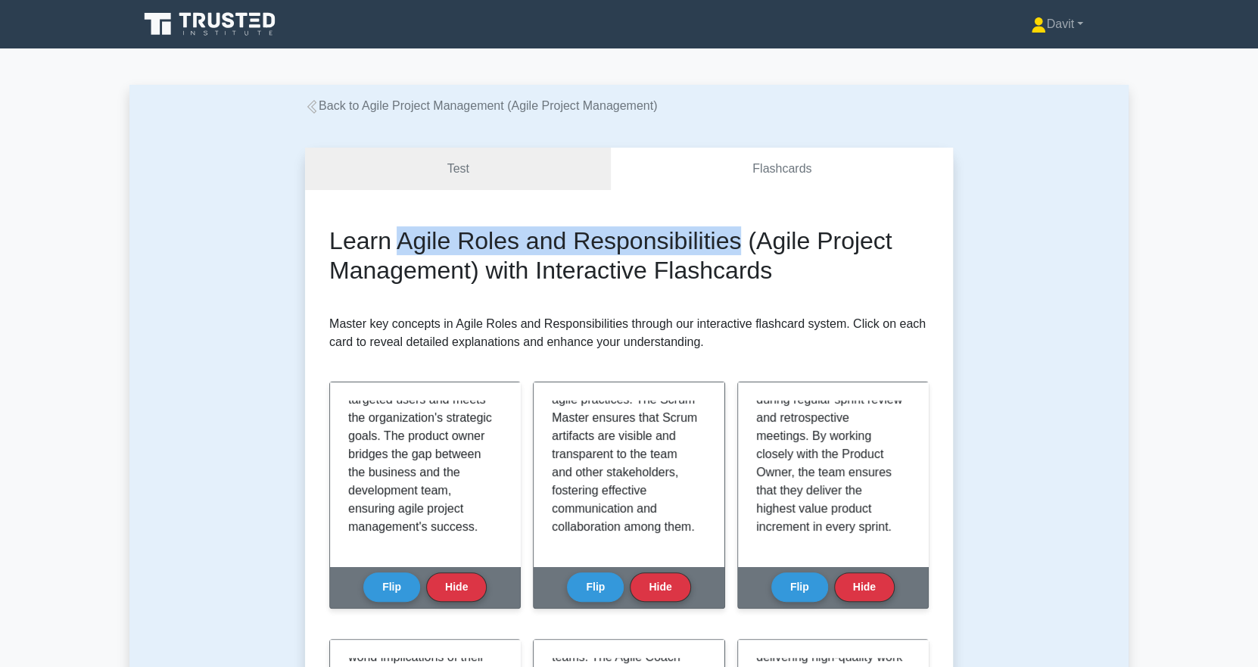
drag, startPoint x: 394, startPoint y: 244, endPoint x: 739, endPoint y: 236, distance: 345.2
click at [739, 236] on h2 "Learn Agile Roles and Responsibilities (Agile Project Management) with Interact…" at bounding box center [628, 255] width 599 height 58
